Goal: Find specific page/section: Find specific page/section

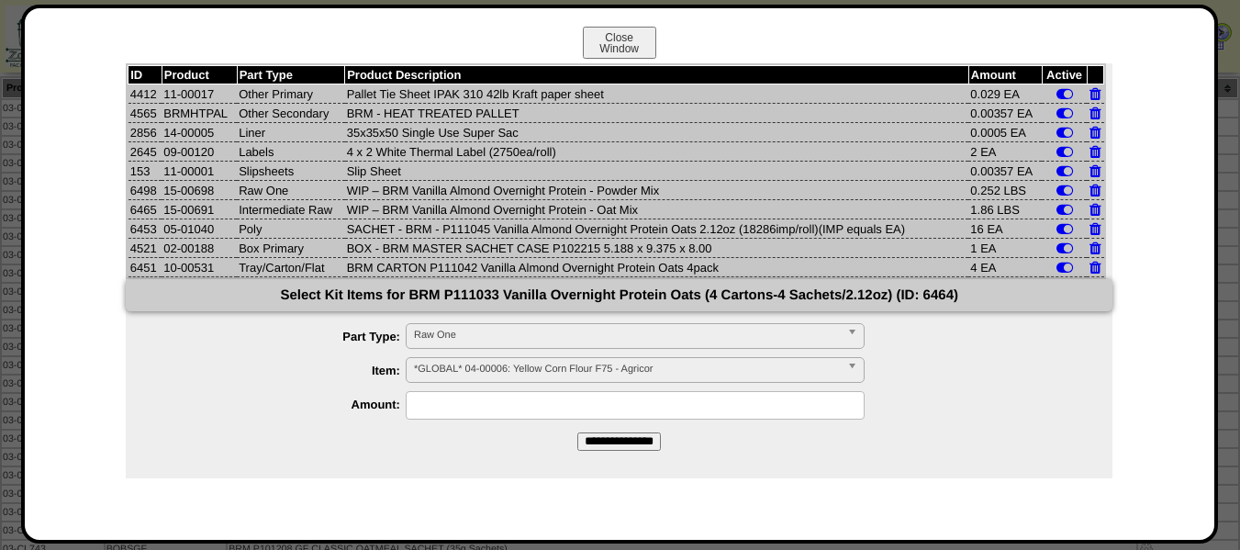
scroll to position [184, 0]
click at [599, 46] on button "Close Window" at bounding box center [619, 43] width 73 height 32
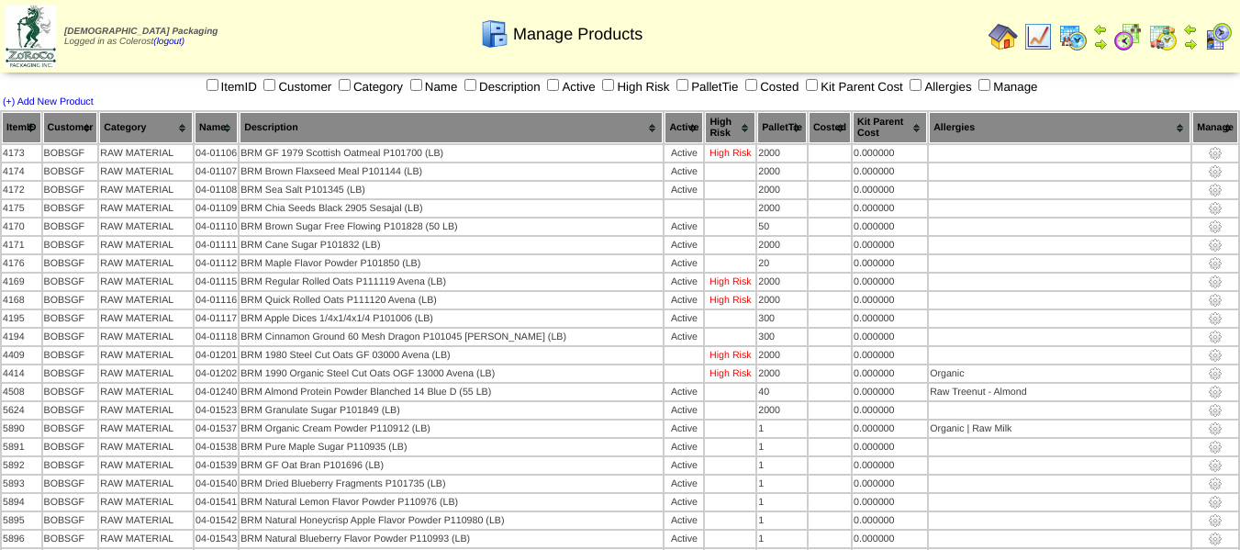
scroll to position [1207, 0]
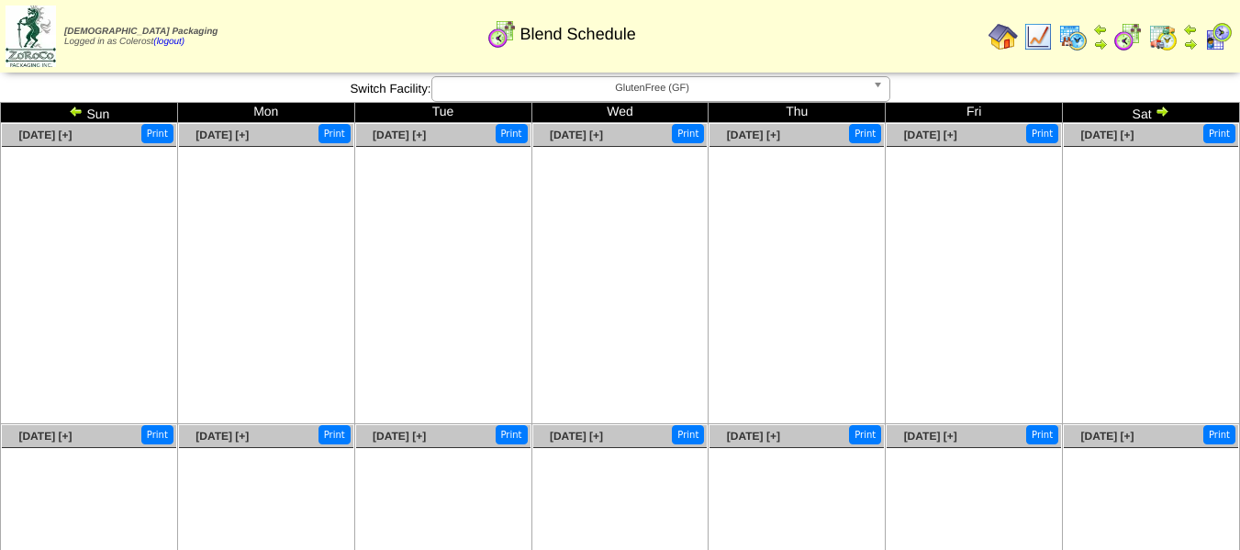
click at [1071, 39] on img at bounding box center [1073, 36] width 29 height 29
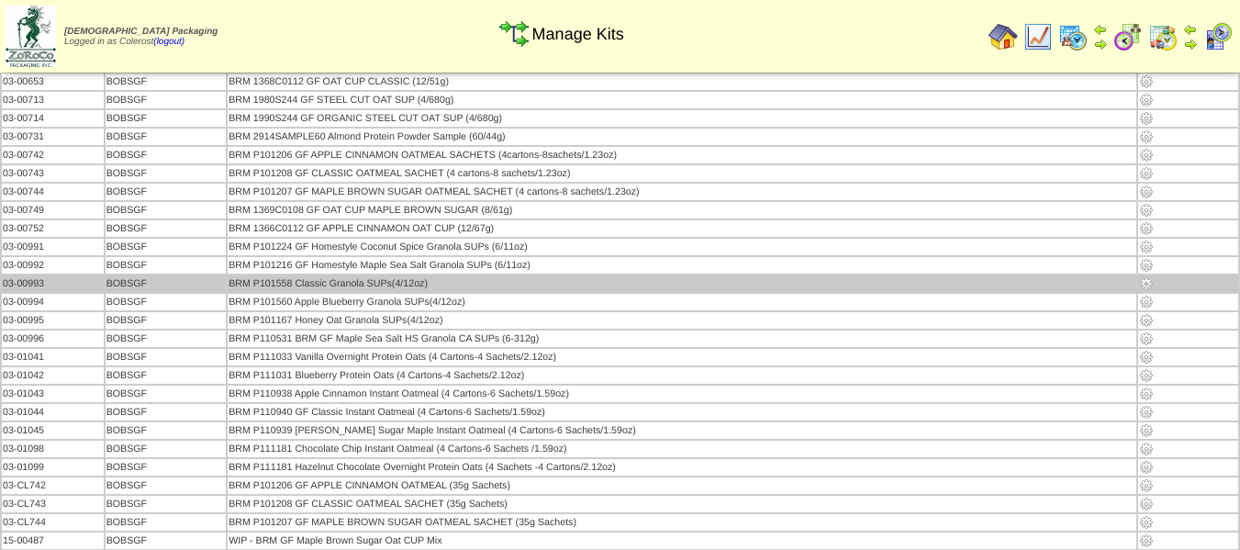
scroll to position [46, 0]
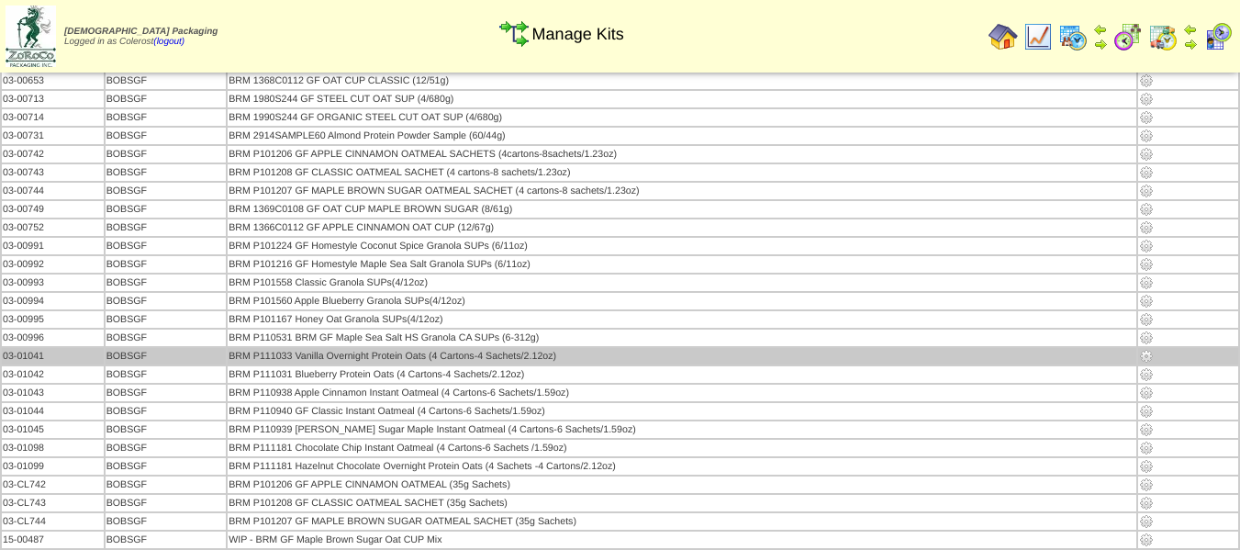
click at [1149, 358] on img at bounding box center [1146, 356] width 15 height 15
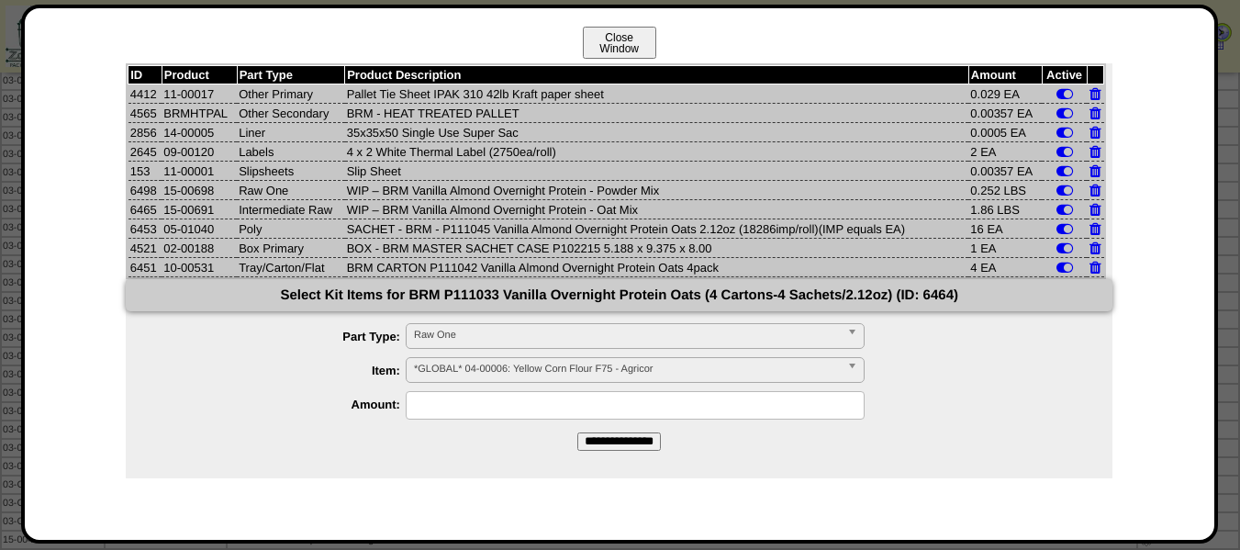
click at [633, 39] on button "Close Window" at bounding box center [619, 43] width 73 height 32
